Goal: Task Accomplishment & Management: Manage account settings

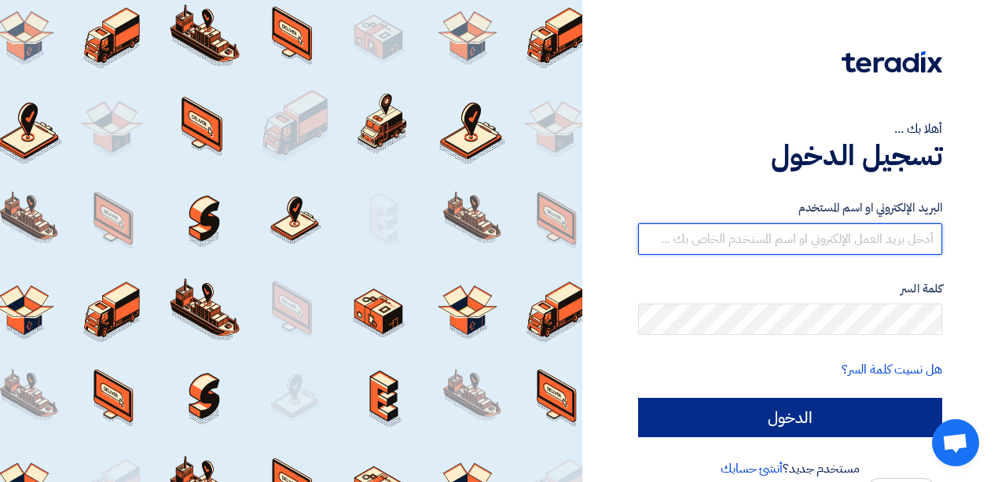
type input "[EMAIL_ADDRESS][DOMAIN_NAME]"
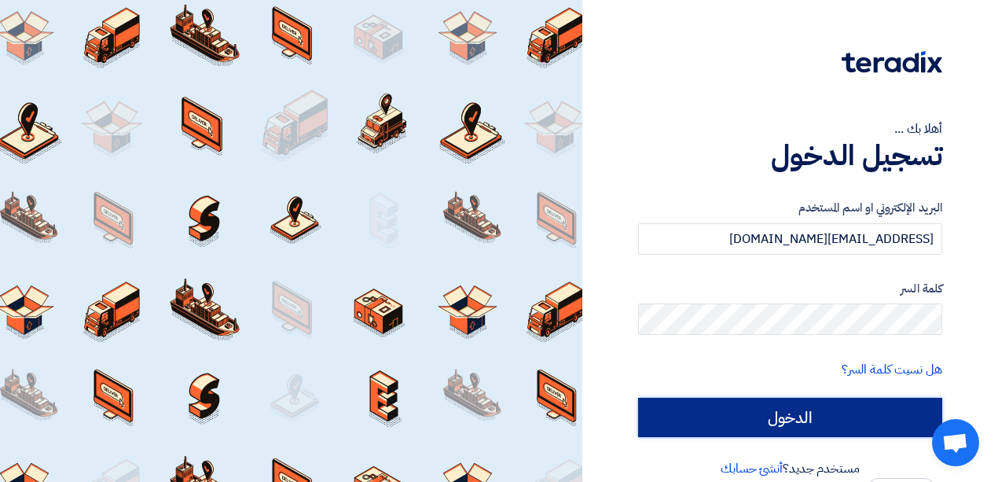
click at [792, 412] on input "الدخول" at bounding box center [790, 417] width 304 height 39
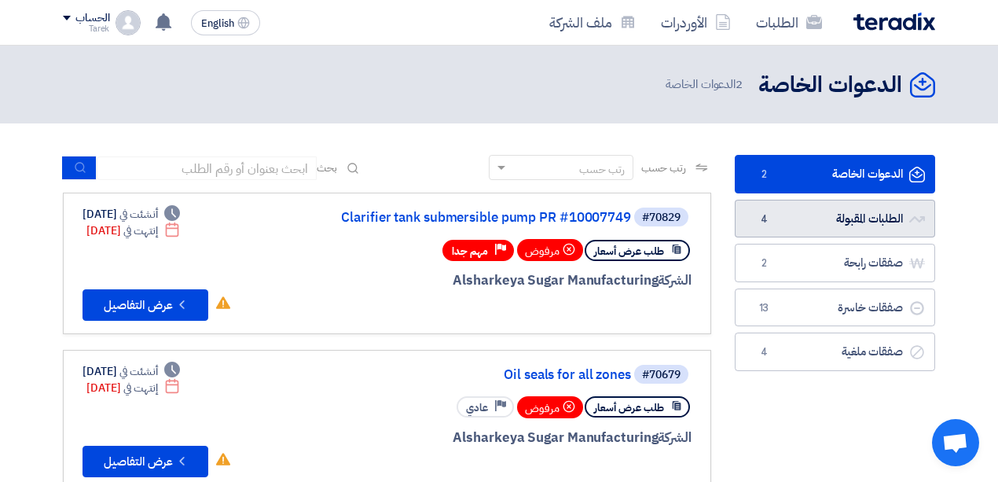
click at [829, 224] on link "الطلبات المقبولة الطلبات المقبولة 4" at bounding box center [835, 219] width 200 height 39
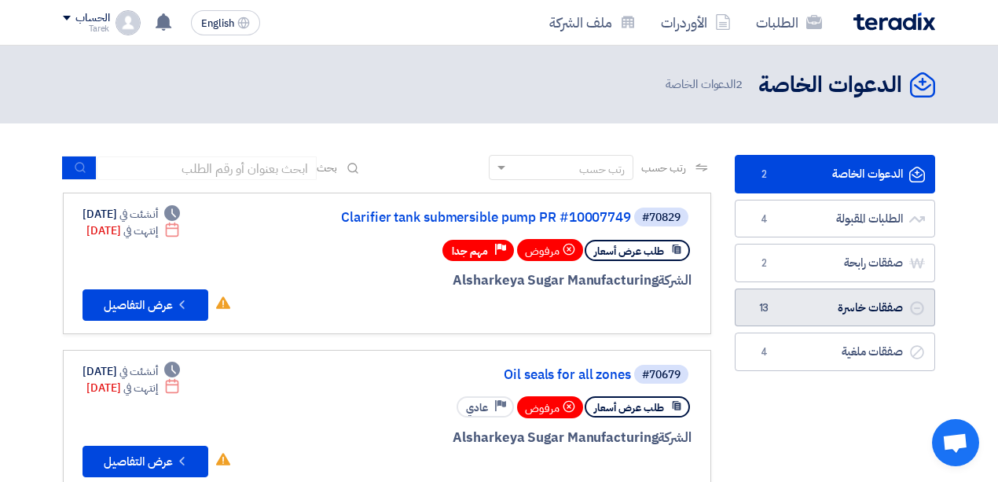
click at [832, 312] on link "صفقات خاسرة صفقات خاسرة 13" at bounding box center [835, 308] width 200 height 39
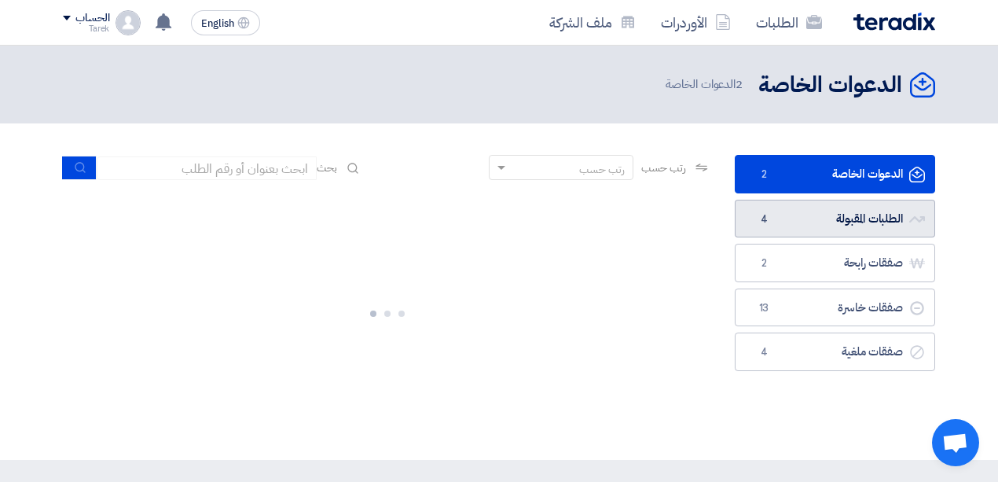
click at [800, 214] on link "الطلبات المقبولة الطلبات المقبولة 4" at bounding box center [835, 219] width 200 height 39
